Goal: Task Accomplishment & Management: Manage account settings

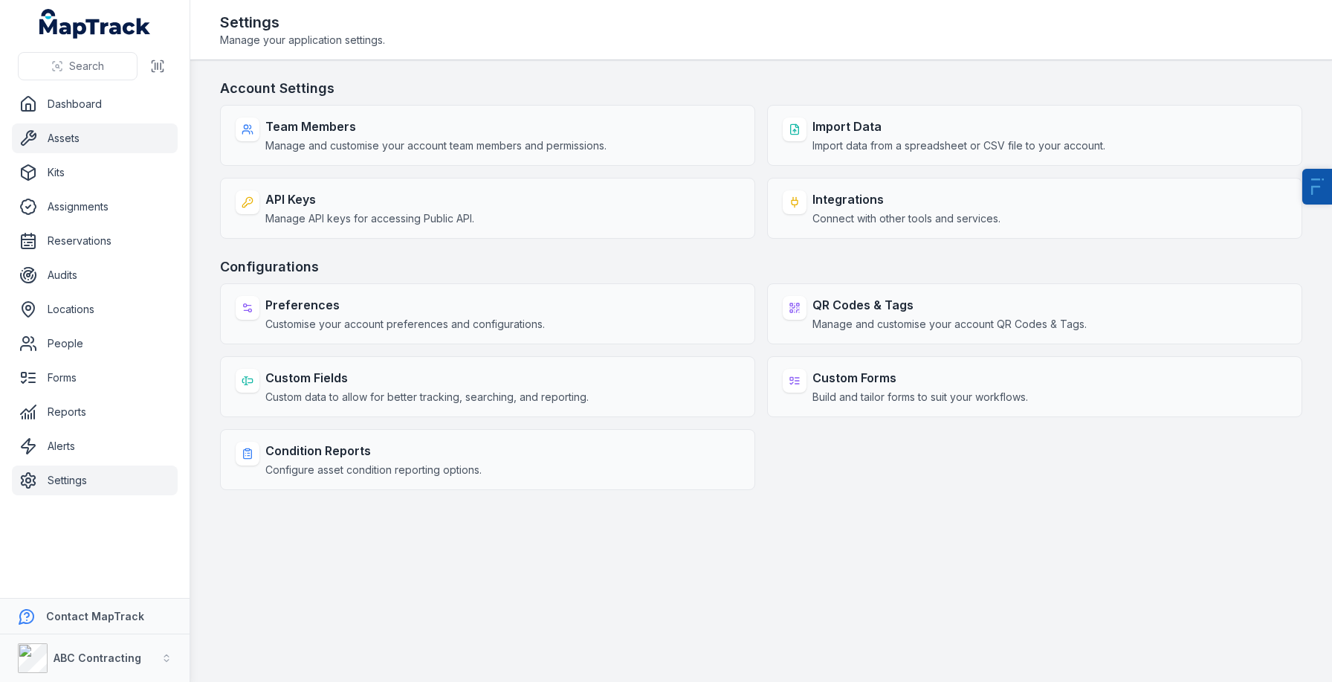
click at [85, 146] on link "Assets" at bounding box center [95, 138] width 166 height 30
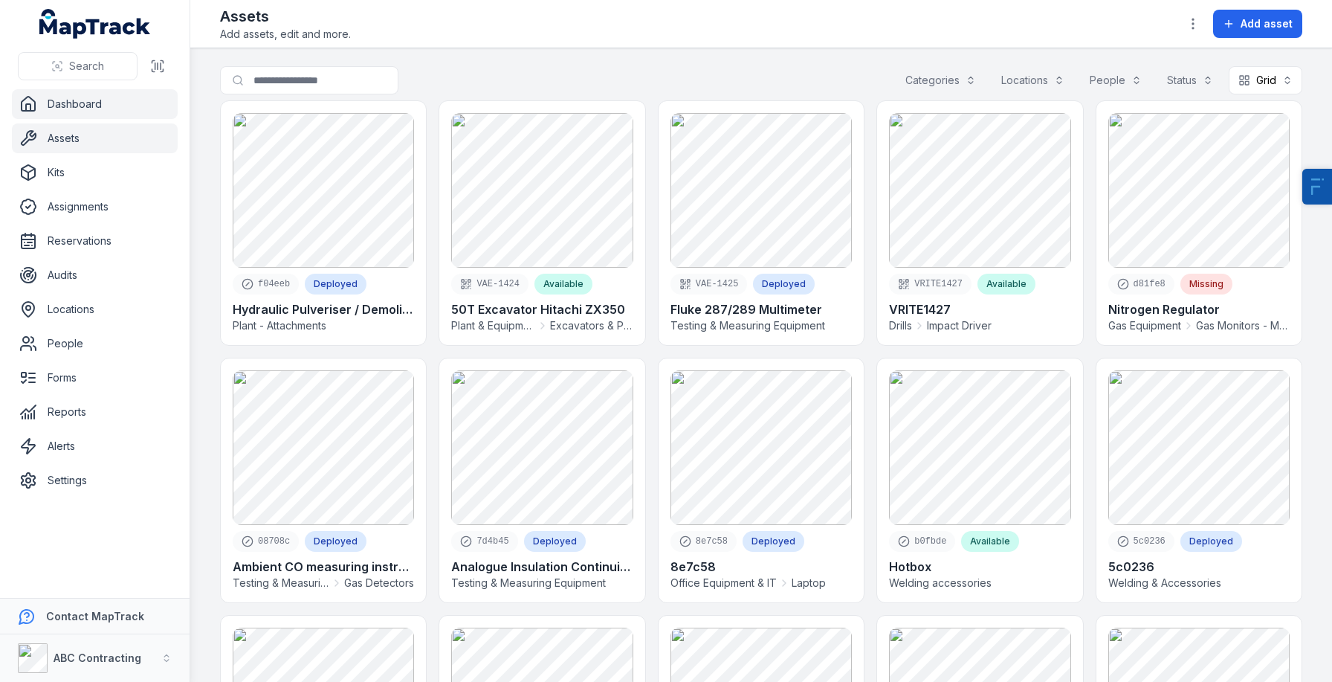
click at [114, 115] on link "Dashboard" at bounding box center [95, 104] width 166 height 30
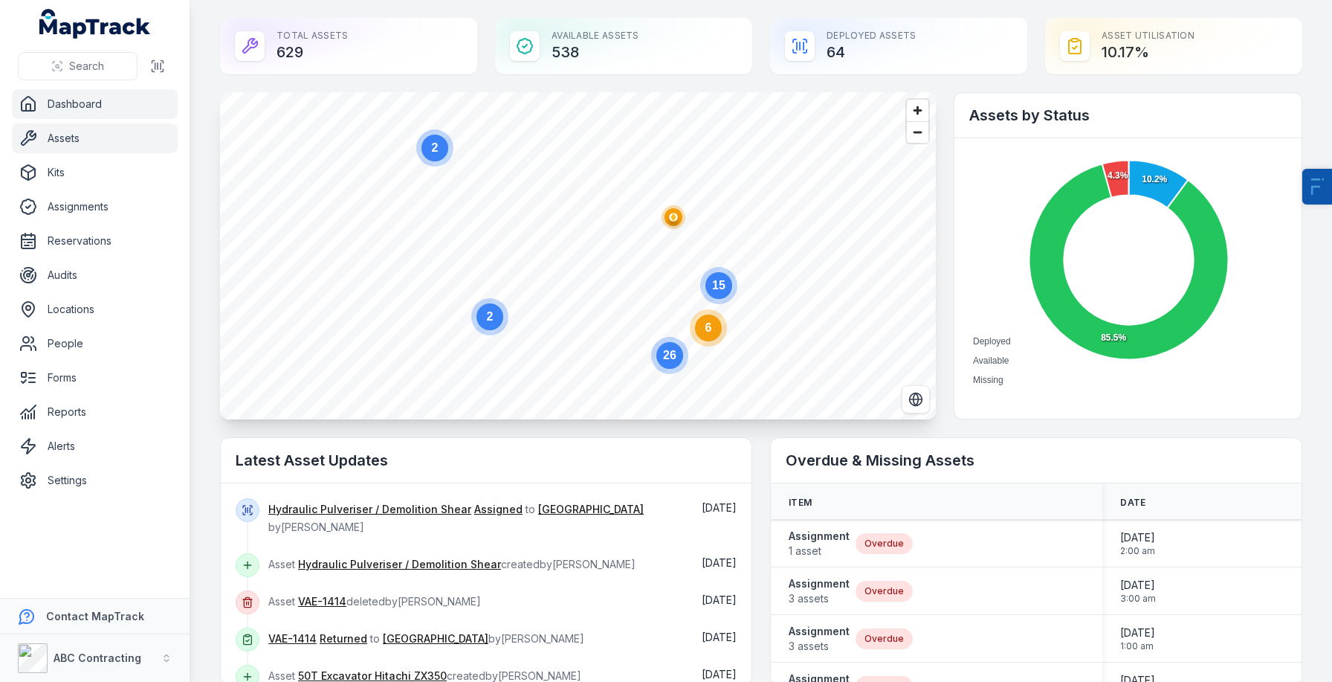
click at [94, 149] on link "Assets" at bounding box center [95, 138] width 166 height 30
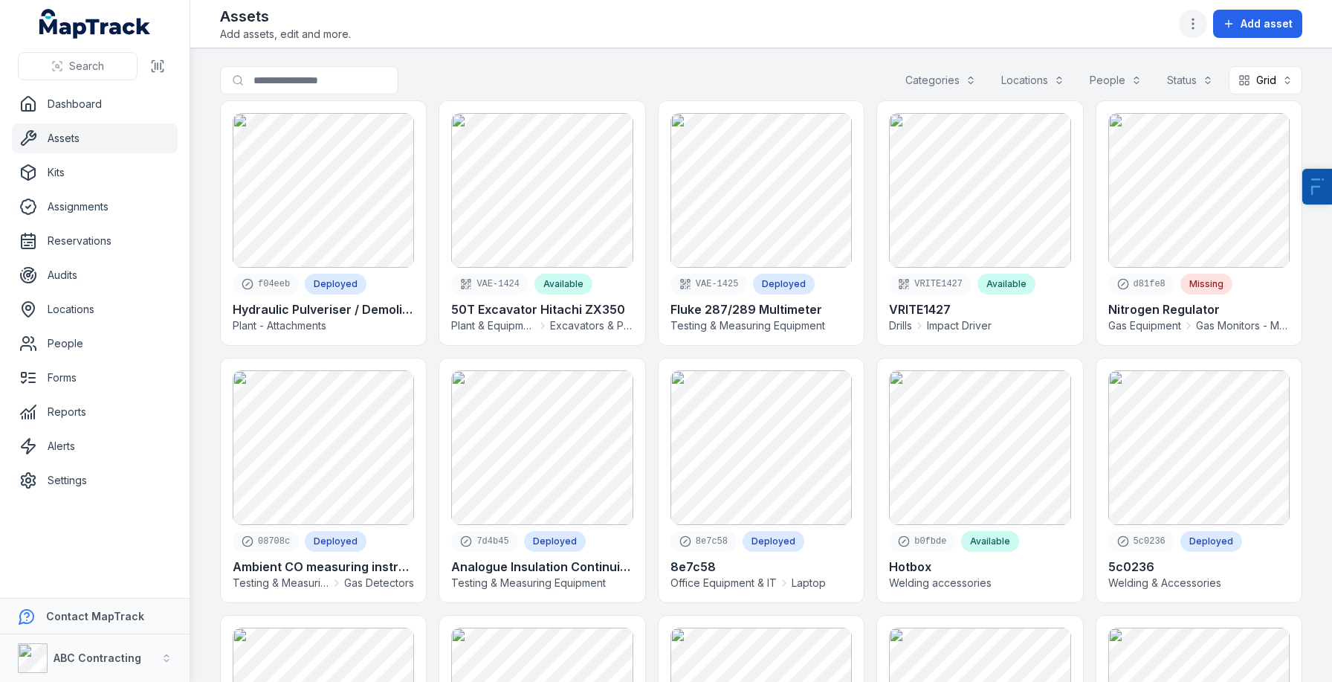
click at [1197, 30] on icon "button" at bounding box center [1193, 23] width 15 height 15
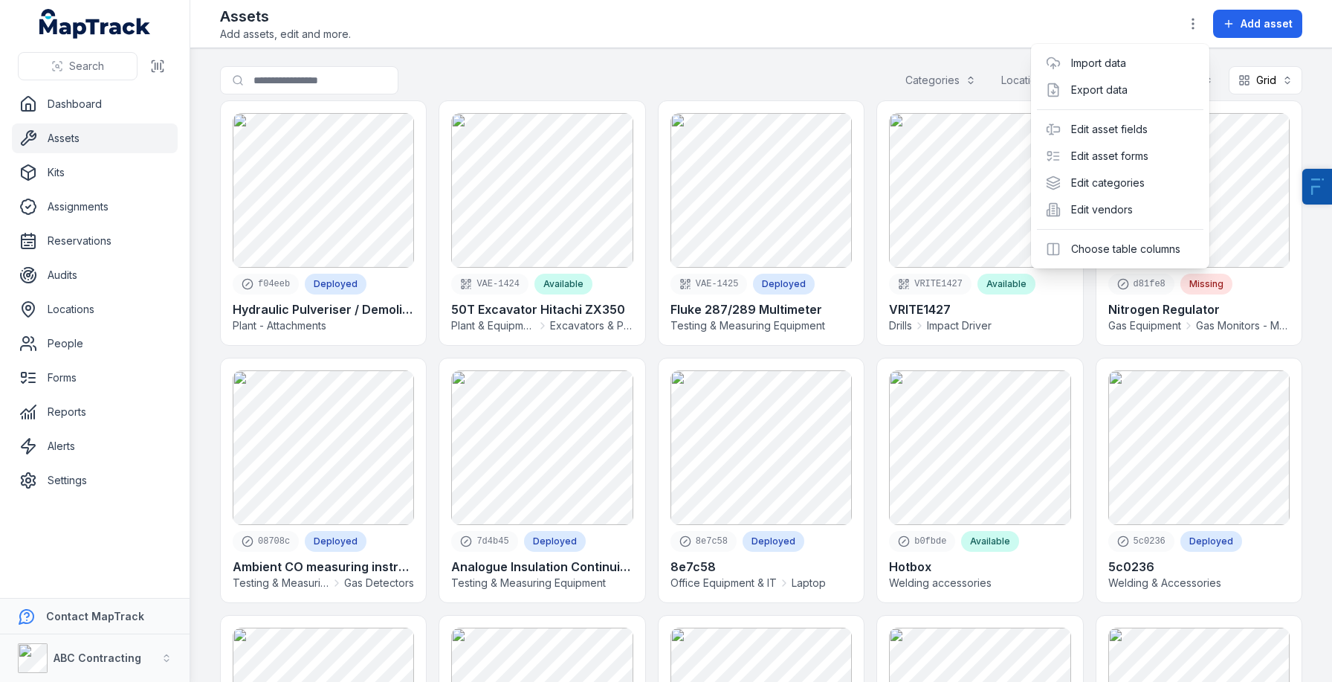
click at [765, 12] on div "Assets Add assets, edit and more. Add asset" at bounding box center [761, 24] width 1083 height 36
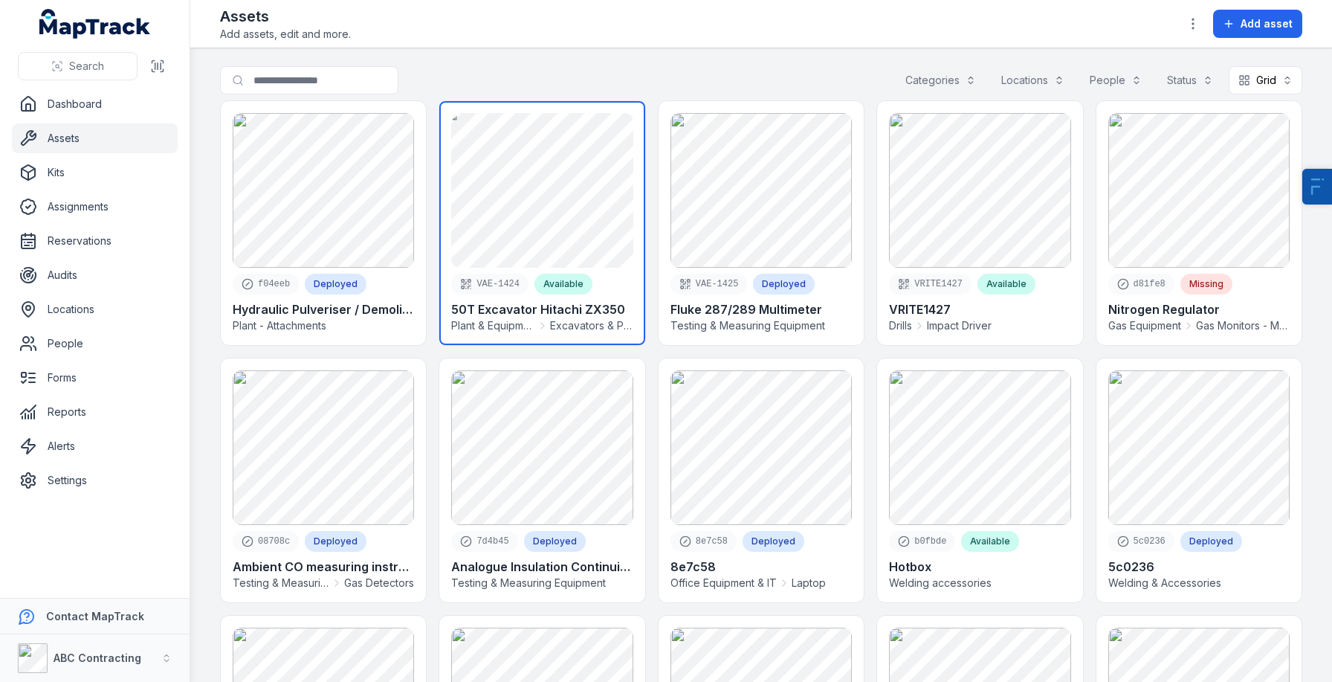
click at [545, 220] on link at bounding box center [541, 223] width 205 height 244
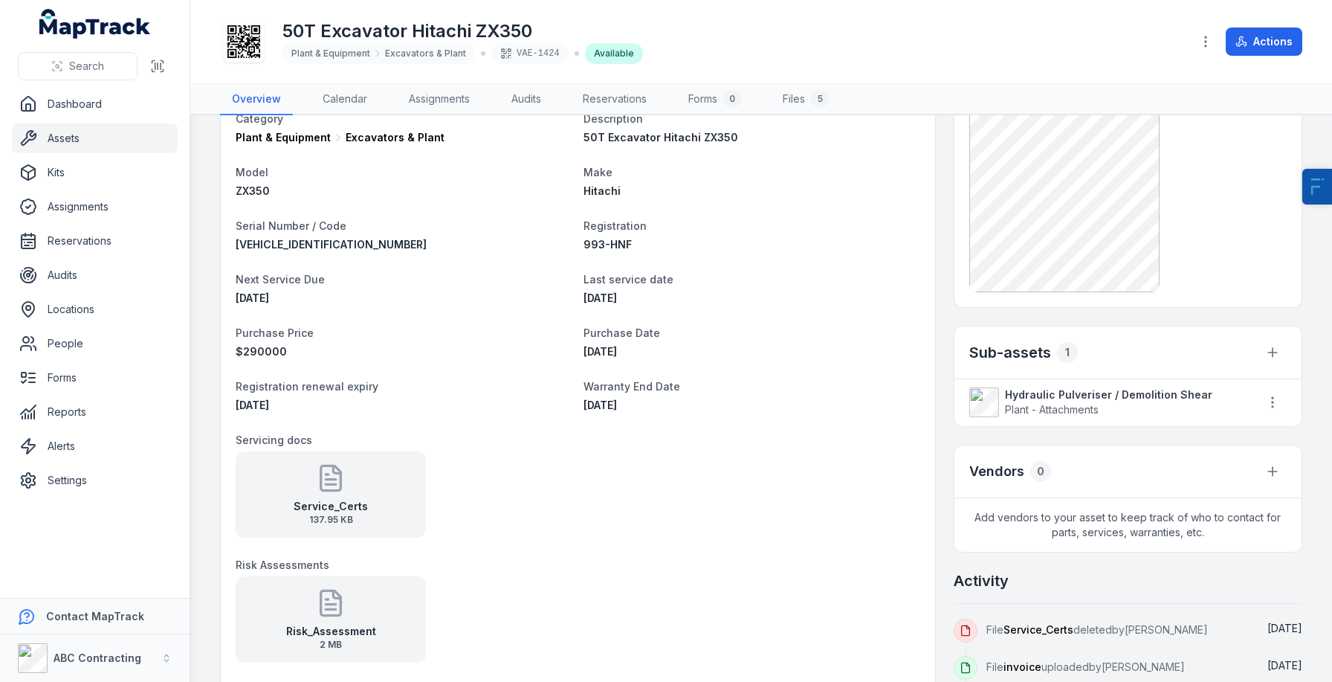
scroll to position [107, 0]
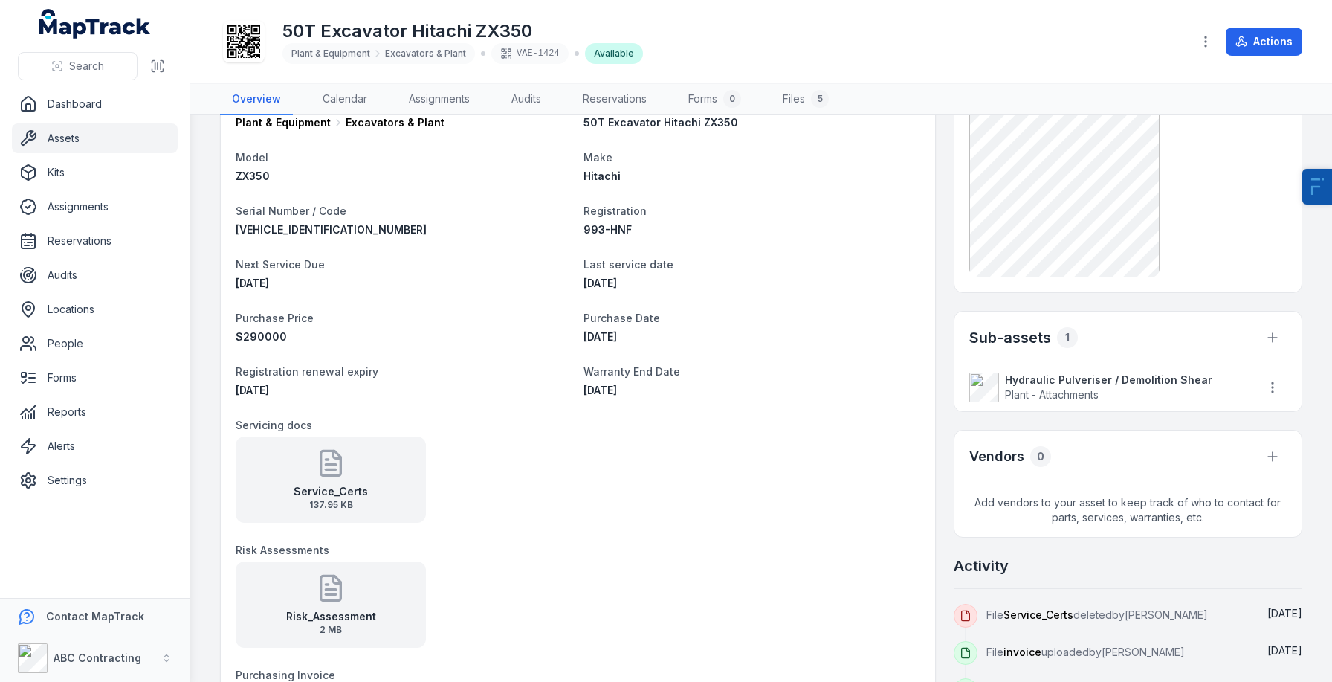
click at [1082, 381] on strong "Hydraulic Pulveriser / Demolition Shear" at bounding box center [1124, 380] width 239 height 15
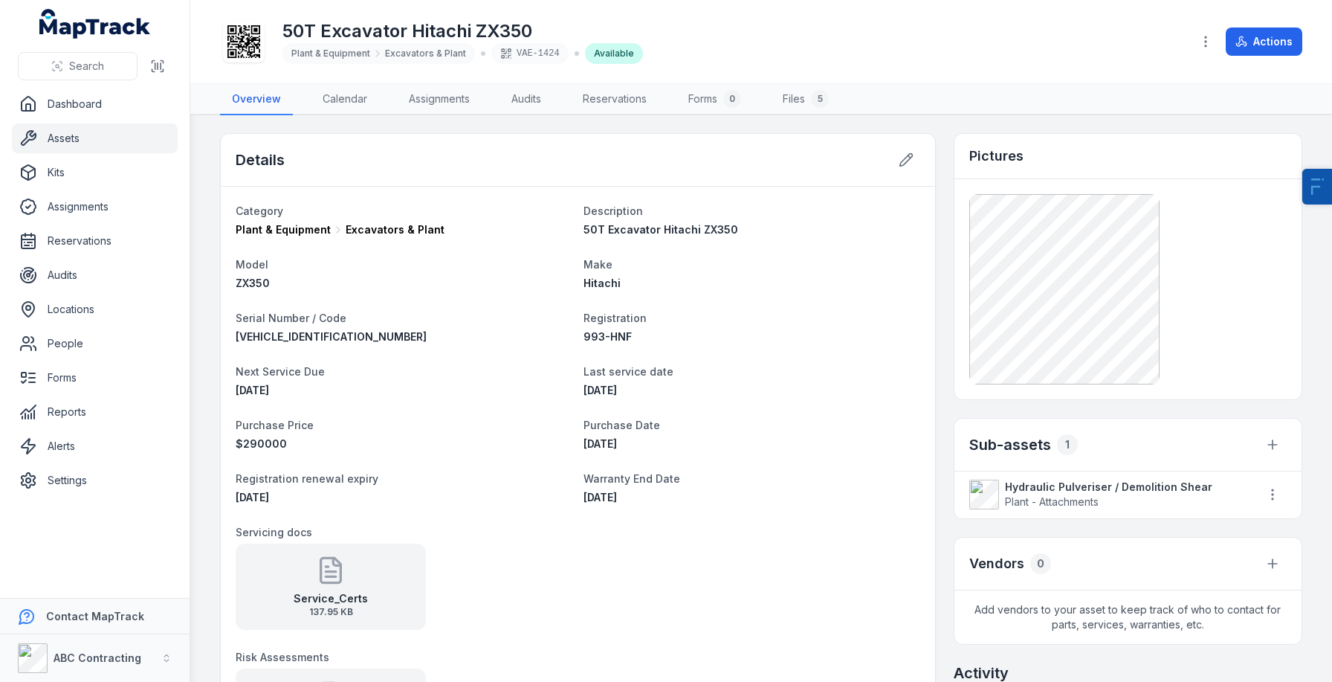
click at [89, 141] on link "Assets" at bounding box center [95, 138] width 166 height 30
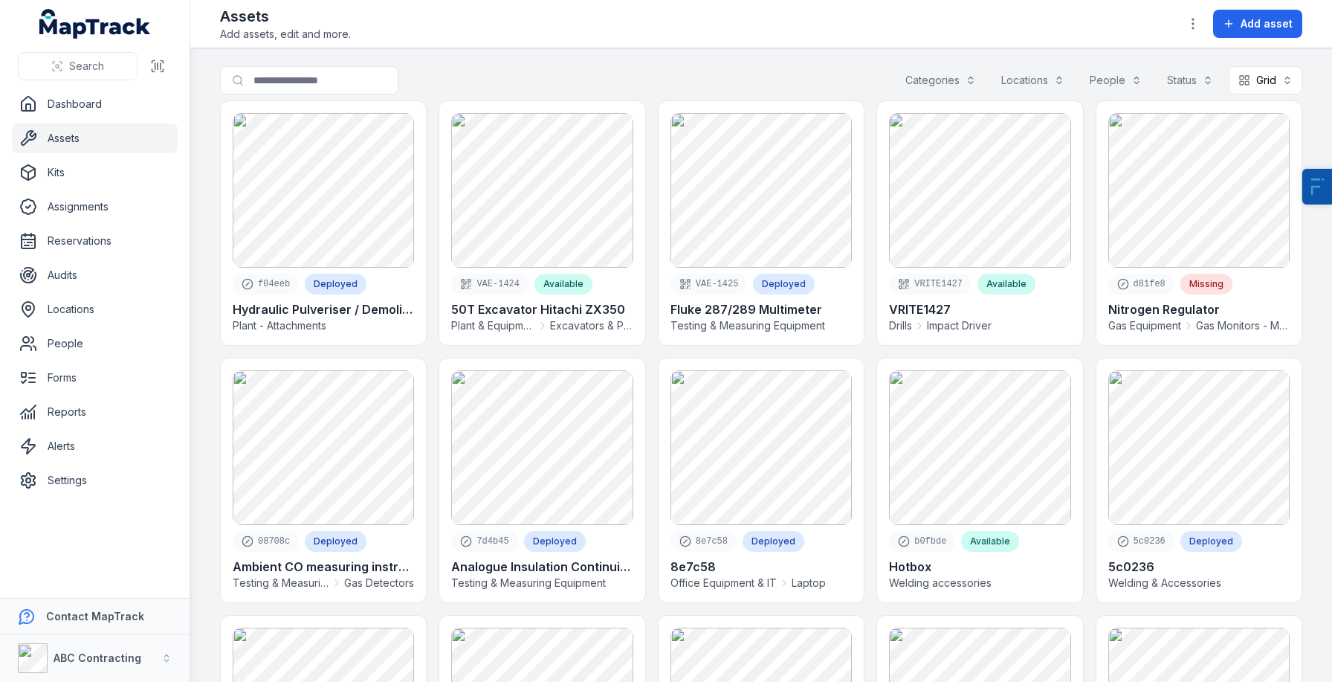
click at [1282, 39] on div "Assets Add assets, edit and more. Add asset" at bounding box center [761, 24] width 1083 height 36
click at [1282, 35] on button "Add asset" at bounding box center [1257, 24] width 89 height 28
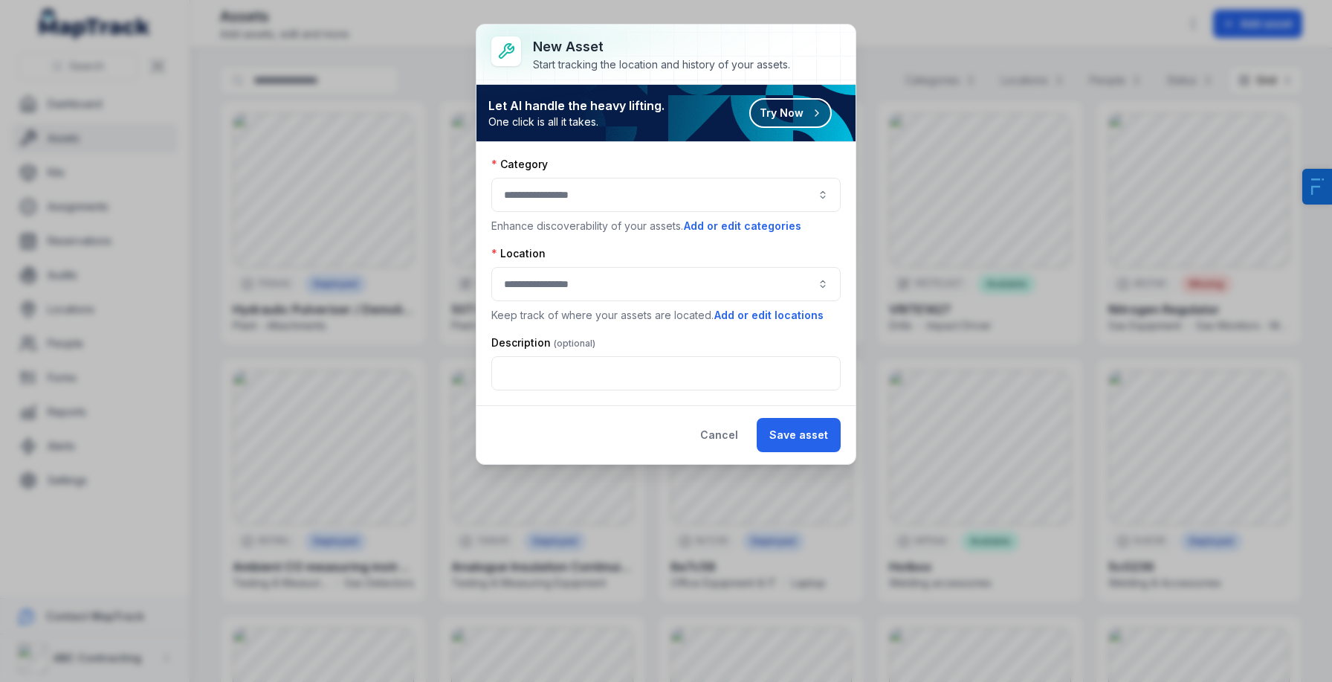
click at [752, 109] on button "Try Now" at bounding box center [790, 113] width 83 height 30
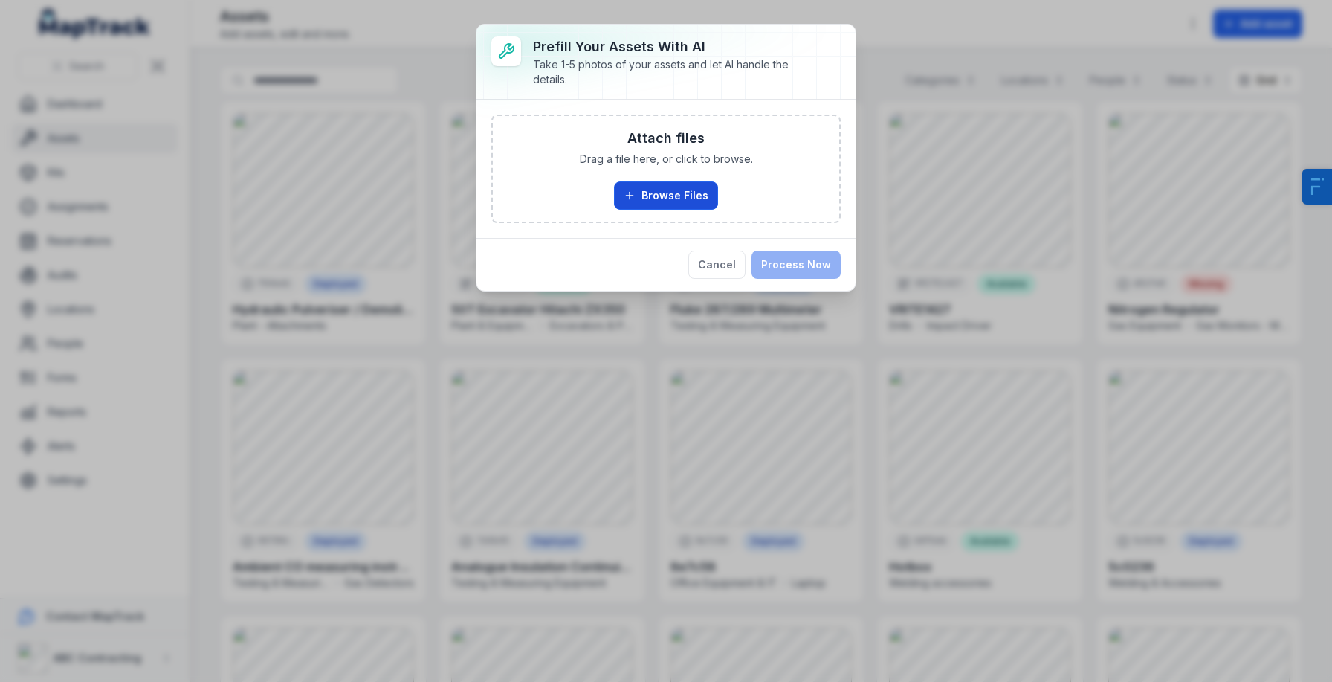
click at [664, 188] on button "Browse Files" at bounding box center [666, 195] width 104 height 28
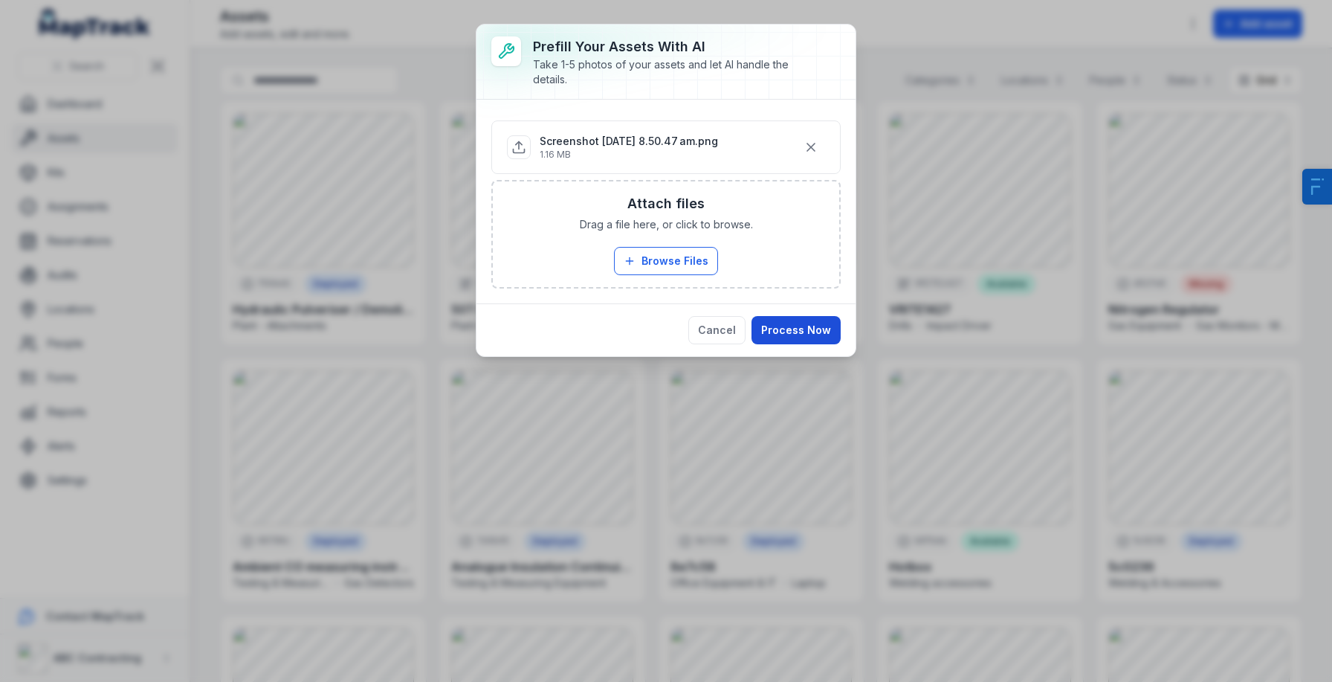
click at [788, 323] on button "Process Now" at bounding box center [796, 330] width 89 height 28
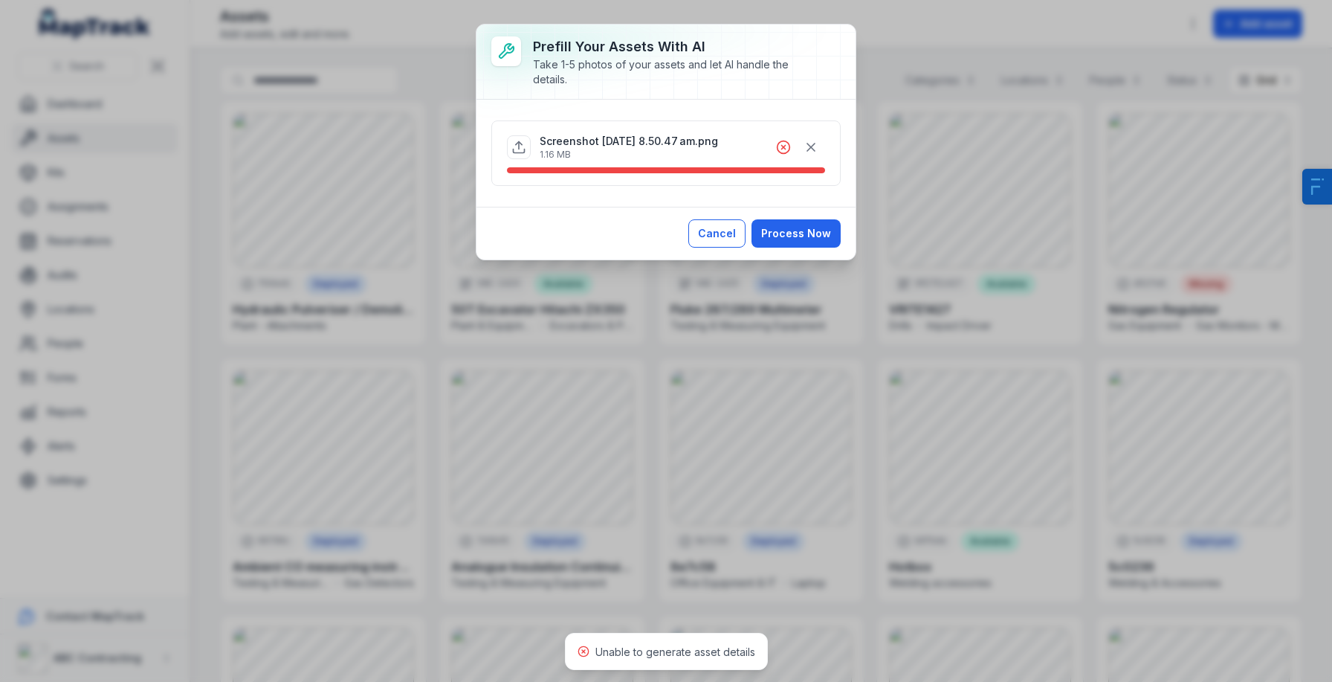
click at [705, 237] on button "Cancel" at bounding box center [717, 233] width 57 height 28
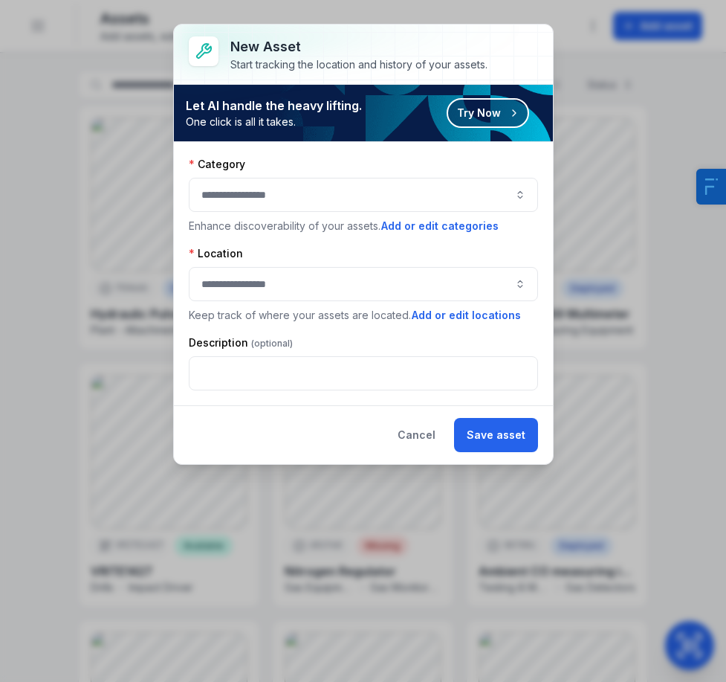
click at [471, 98] on button "Try Now" at bounding box center [488, 113] width 83 height 30
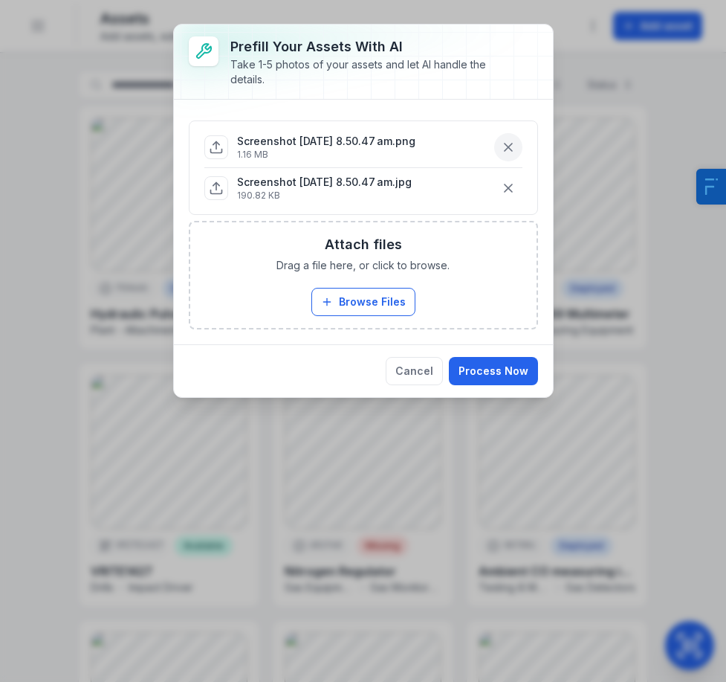
click at [517, 149] on button "button" at bounding box center [508, 147] width 28 height 28
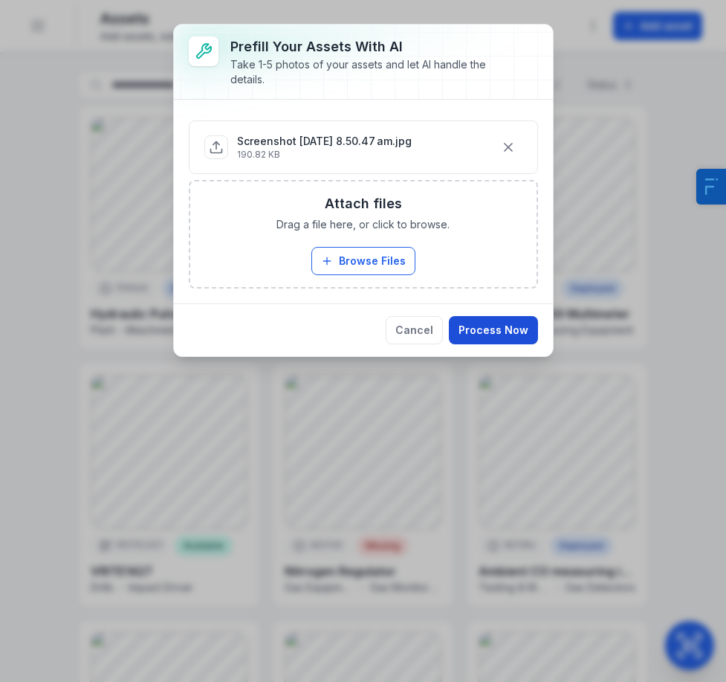
click at [492, 333] on button "Process Now" at bounding box center [493, 330] width 89 height 28
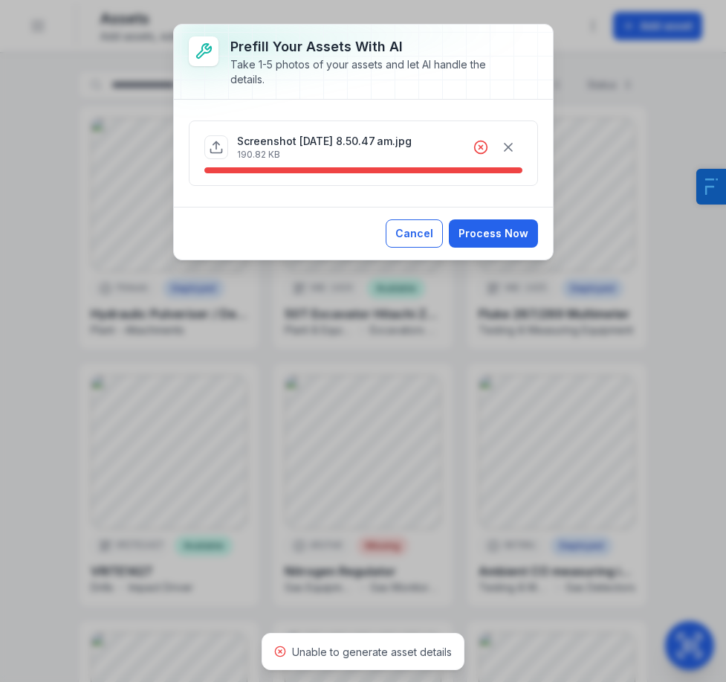
click at [425, 223] on button "Cancel" at bounding box center [414, 233] width 57 height 28
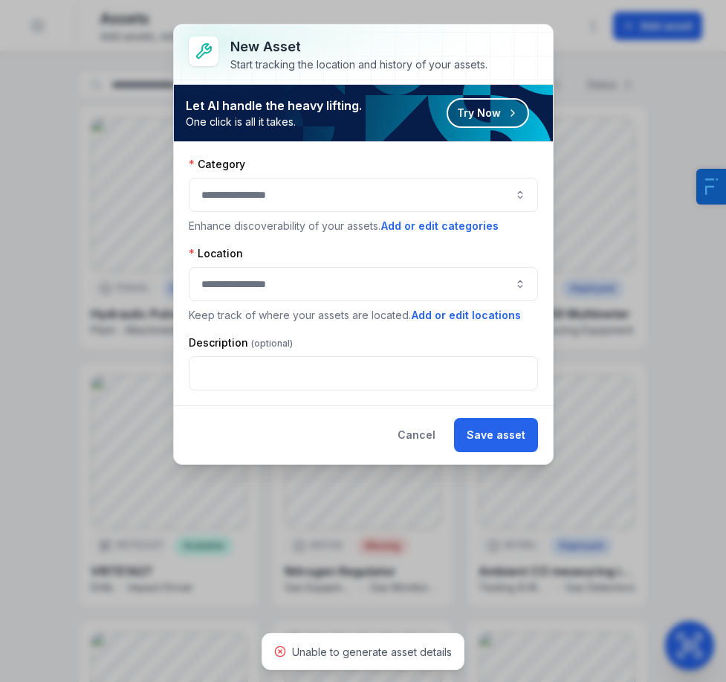
click at [427, 201] on button "button" at bounding box center [363, 195] width 349 height 34
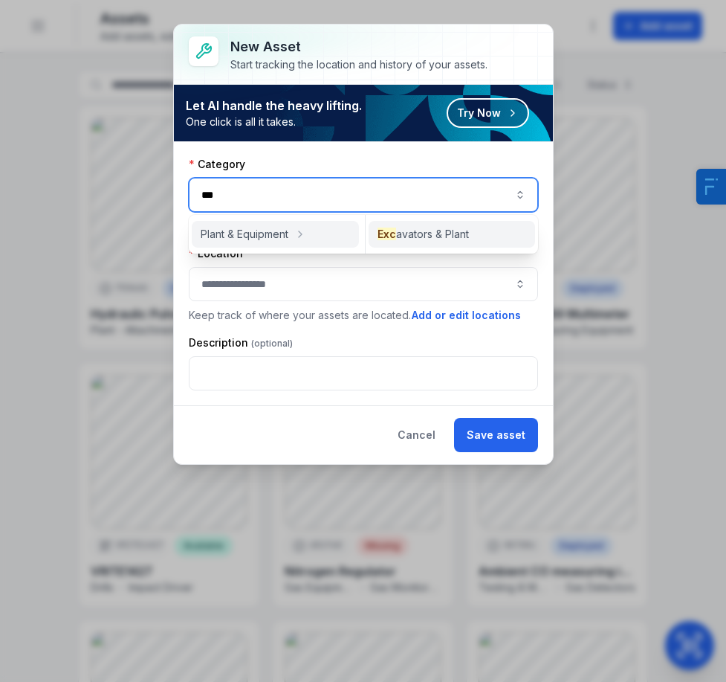
type input "***"
click at [404, 233] on span "Exc avators & Plant" at bounding box center [423, 234] width 91 height 15
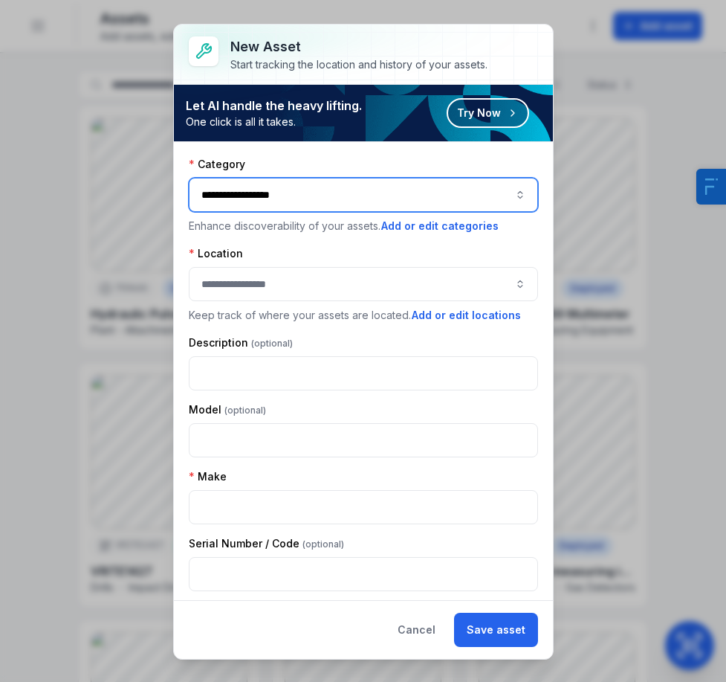
click at [300, 187] on button "**********" at bounding box center [363, 195] width 349 height 34
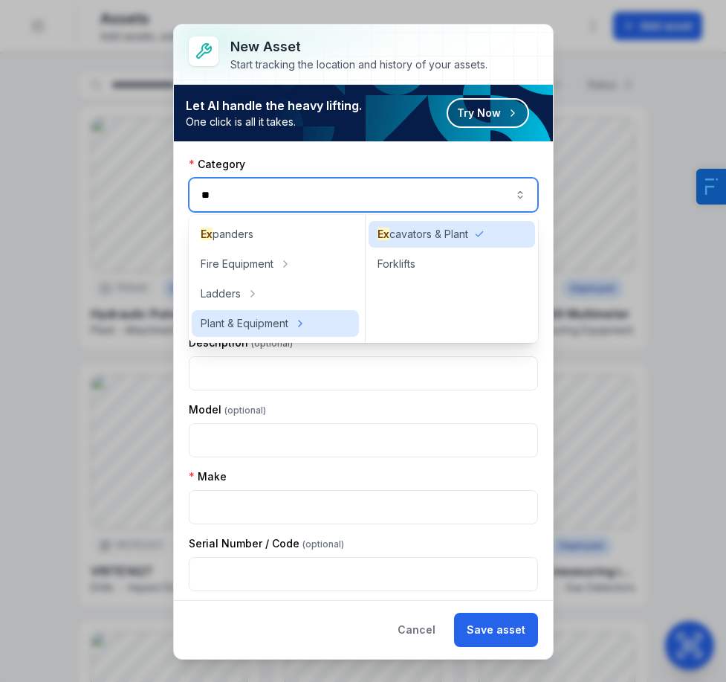
type input "*"
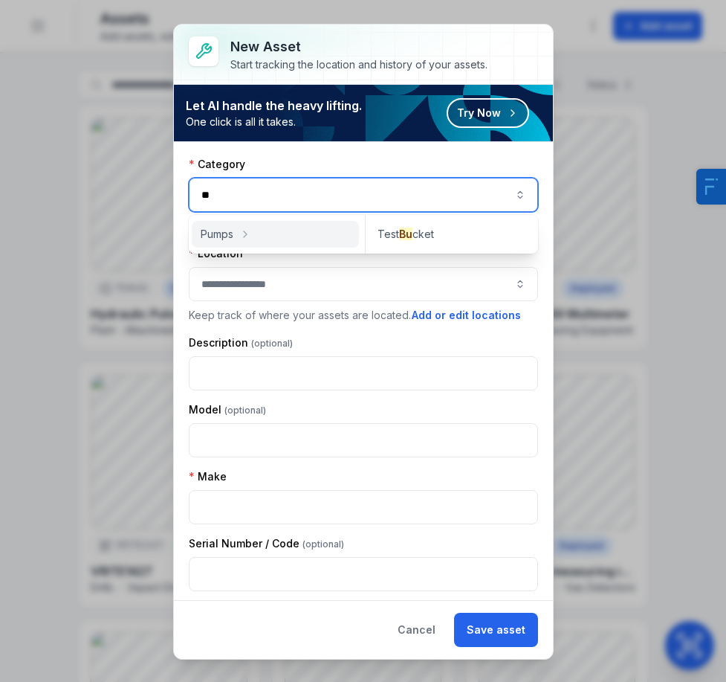
type input "*"
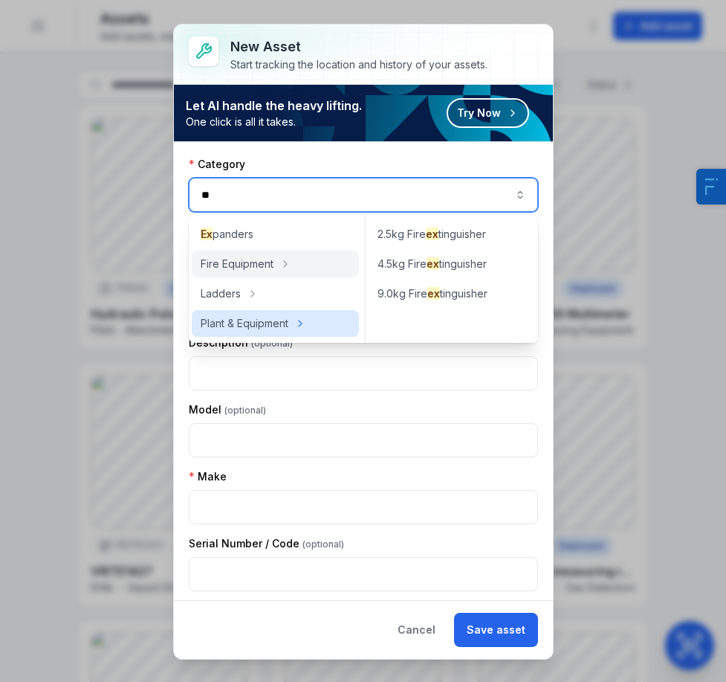
type input "**********"
click at [512, 27] on div at bounding box center [363, 54] width 379 height 59
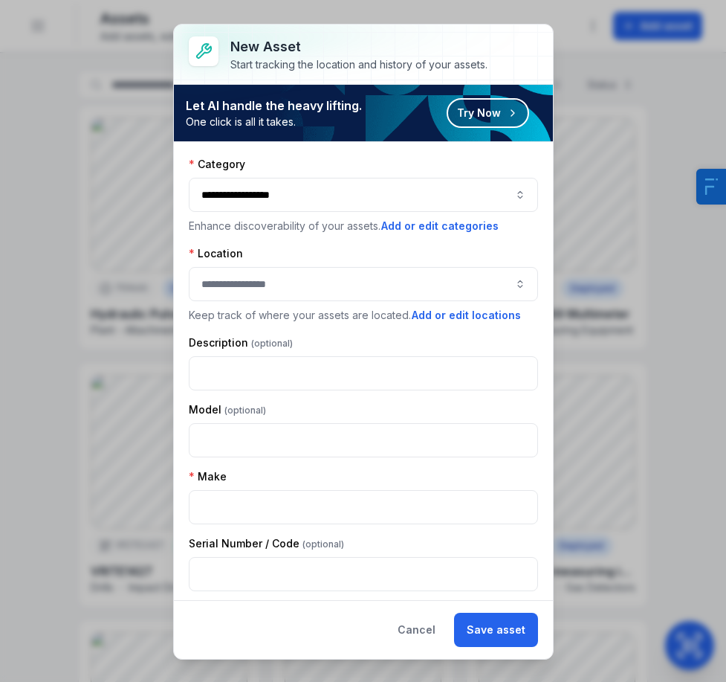
click at [660, 95] on div "**********" at bounding box center [363, 341] width 726 height 682
click at [424, 630] on button "Cancel" at bounding box center [416, 630] width 63 height 34
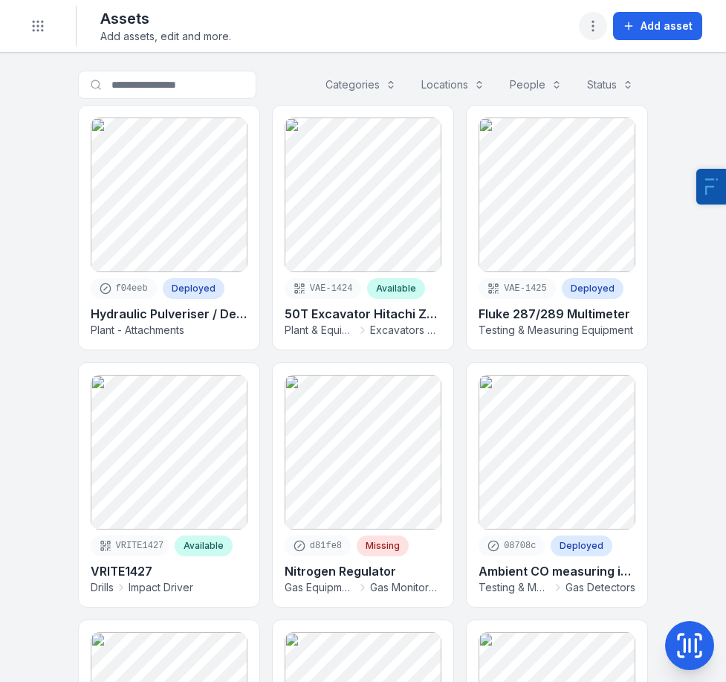
click at [599, 28] on icon "button" at bounding box center [593, 26] width 15 height 15
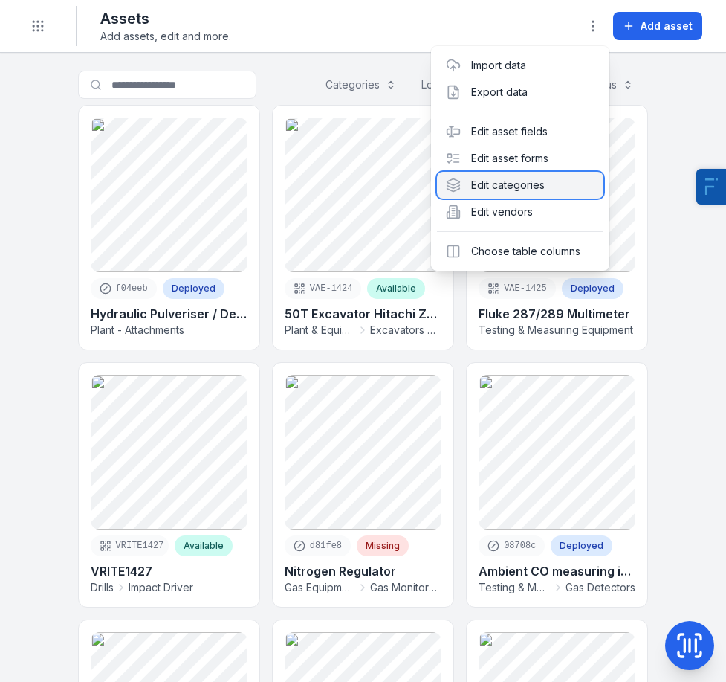
click at [529, 182] on div "Edit categories" at bounding box center [520, 185] width 167 height 27
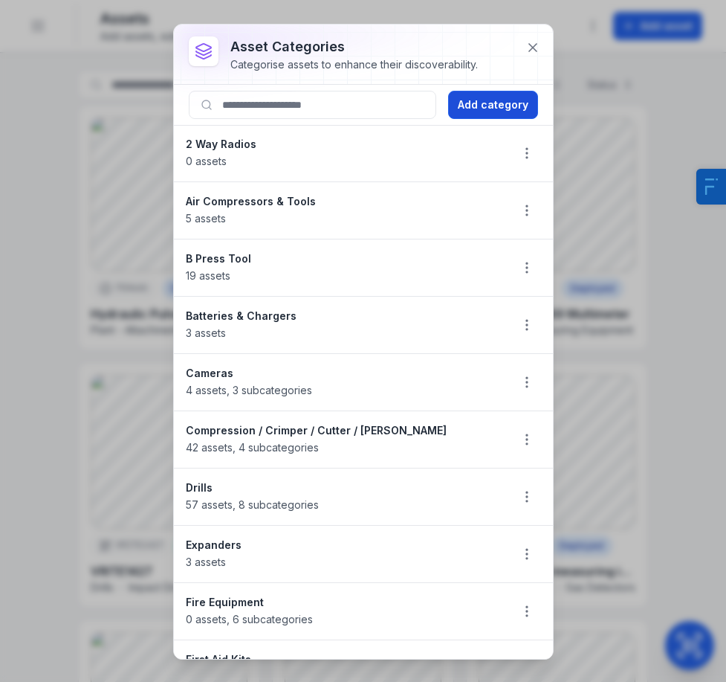
click at [454, 105] on button "Add category" at bounding box center [493, 105] width 90 height 28
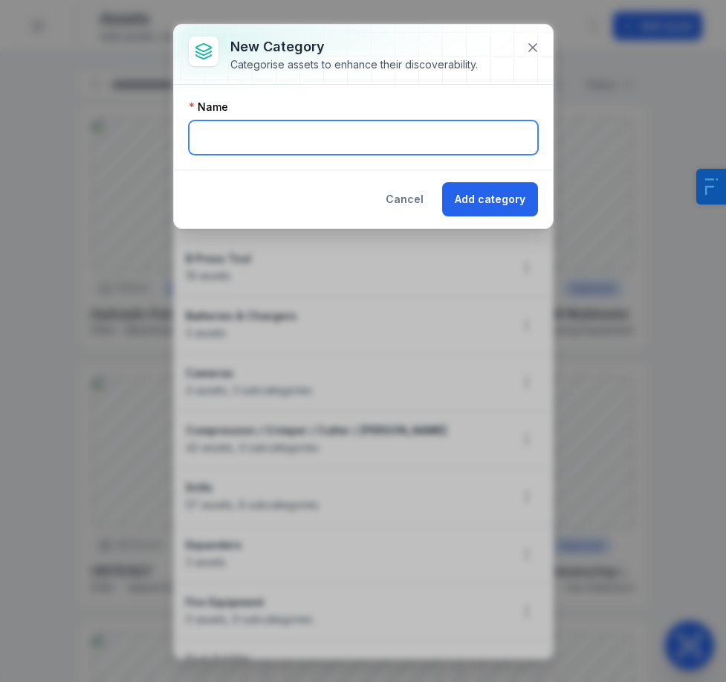
click at [283, 128] on input "text" at bounding box center [363, 137] width 349 height 34
type input "**********"
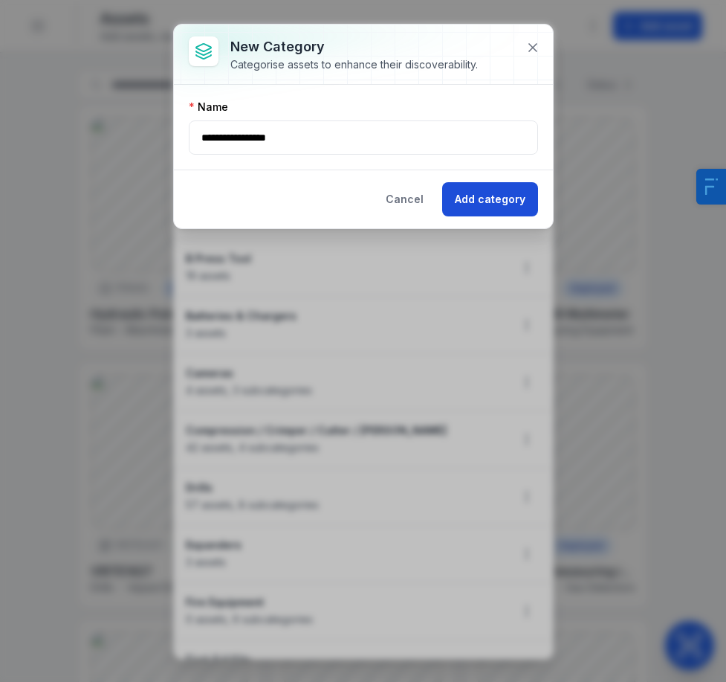
click at [489, 201] on button "Add category" at bounding box center [490, 199] width 96 height 34
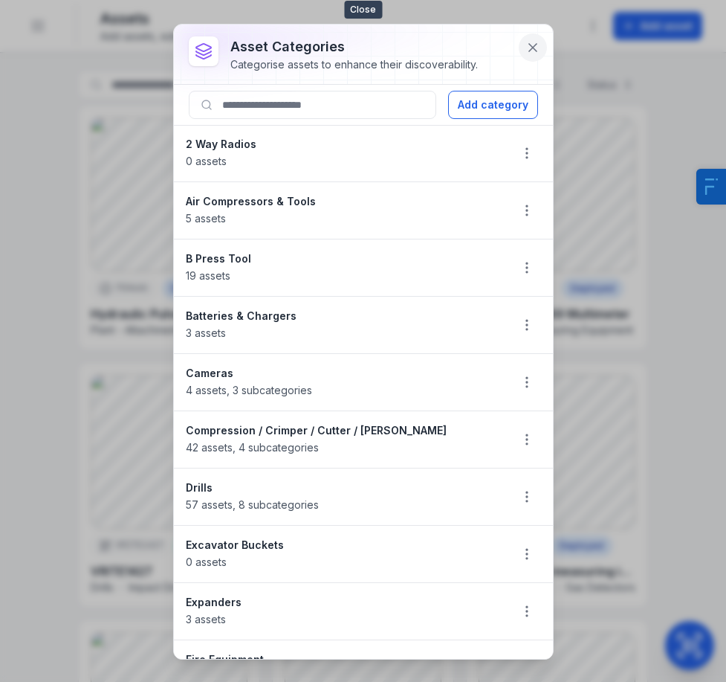
click at [524, 45] on button at bounding box center [533, 47] width 28 height 28
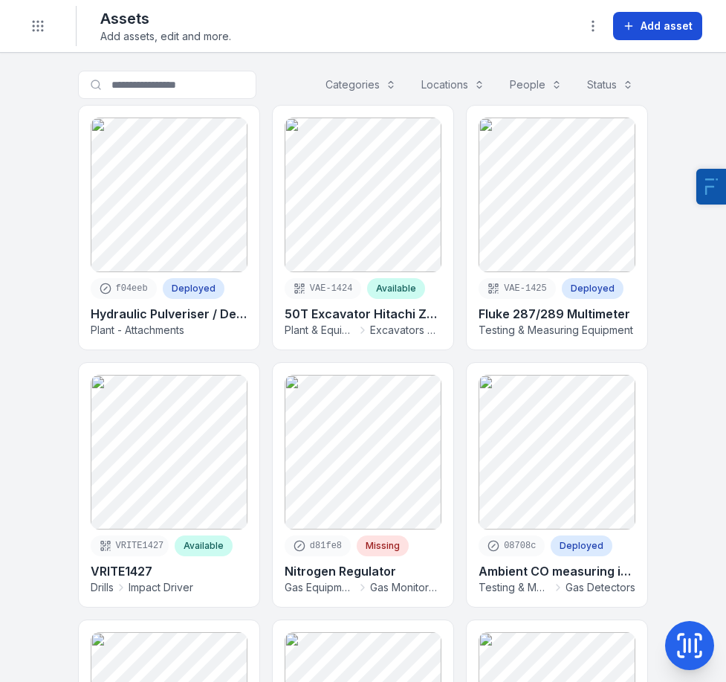
click at [688, 29] on span "Add asset" at bounding box center [667, 26] width 52 height 15
